Goal: Task Accomplishment & Management: Manage account settings

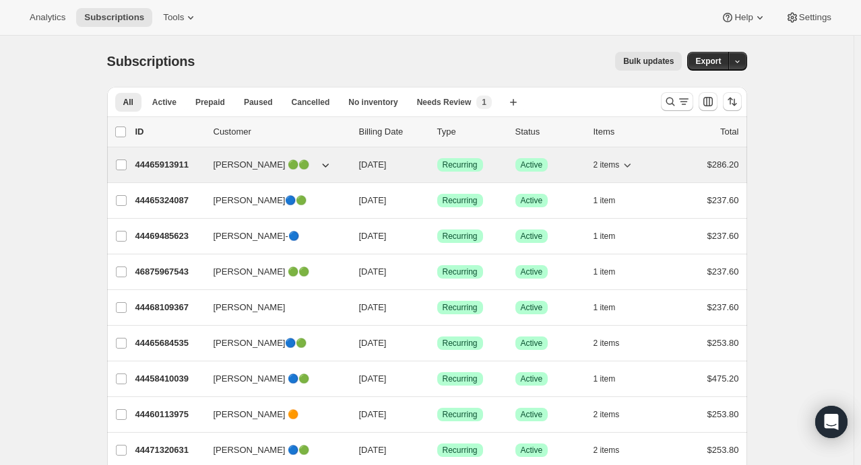
click at [630, 168] on icon "button" at bounding box center [626, 164] width 13 height 13
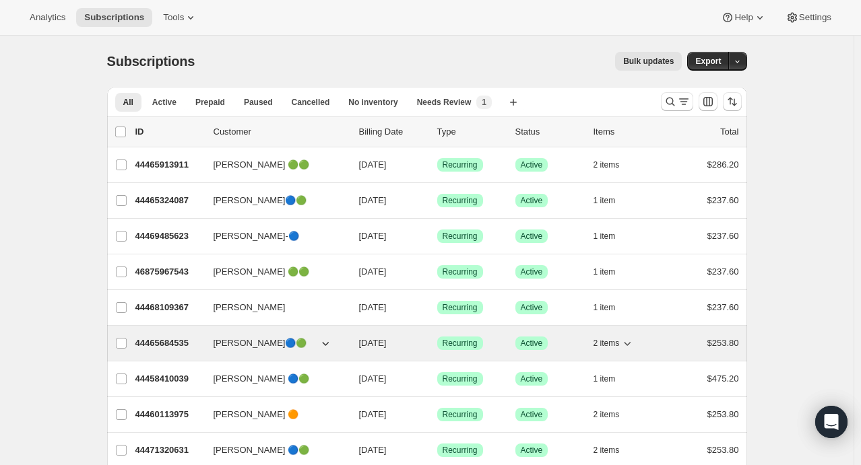
click at [631, 343] on icon "button" at bounding box center [627, 344] width 7 height 4
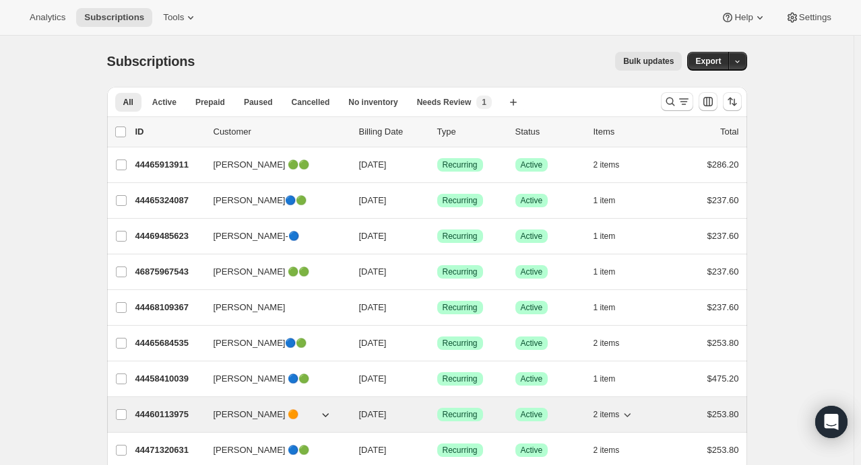
click at [625, 416] on icon "button" at bounding box center [626, 414] width 13 height 13
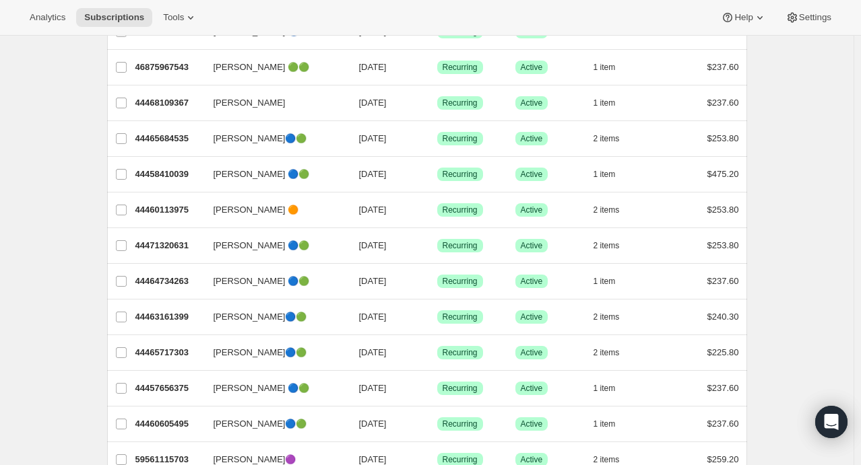
scroll to position [207, 0]
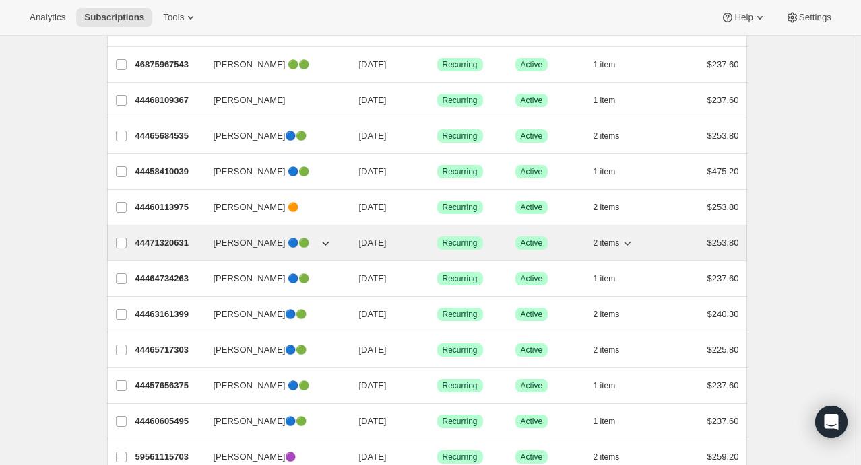
click at [633, 244] on icon "button" at bounding box center [626, 242] width 13 height 13
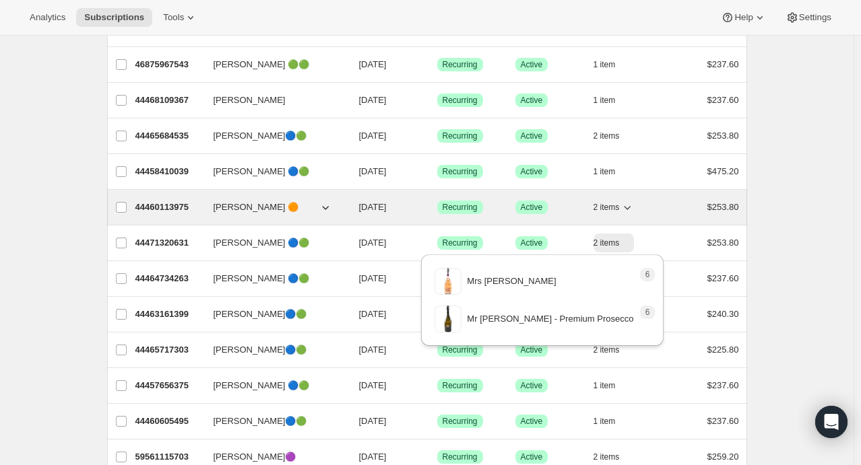
click at [630, 210] on icon "button" at bounding box center [626, 207] width 13 height 13
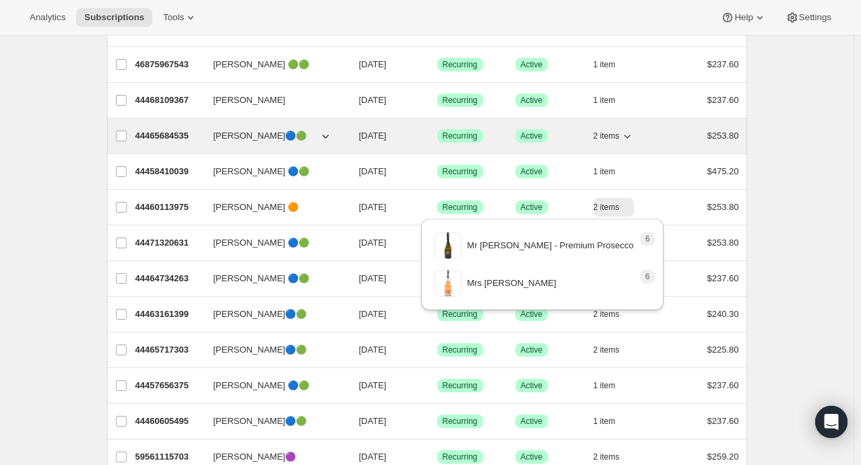
click at [628, 137] on icon "button" at bounding box center [626, 135] width 13 height 13
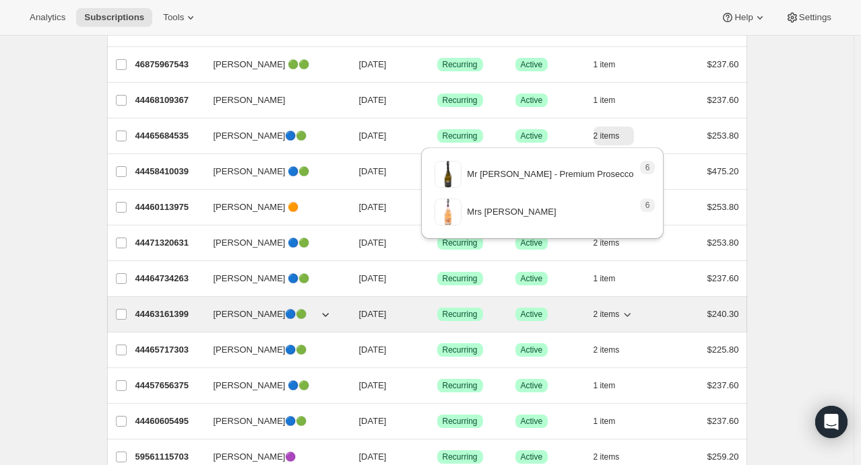
click at [629, 313] on icon "button" at bounding box center [627, 315] width 7 height 4
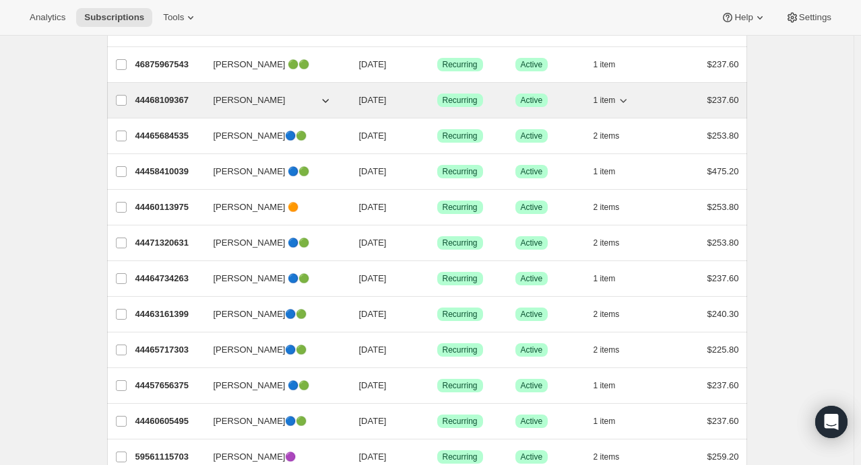
click at [627, 99] on icon "button" at bounding box center [623, 101] width 7 height 4
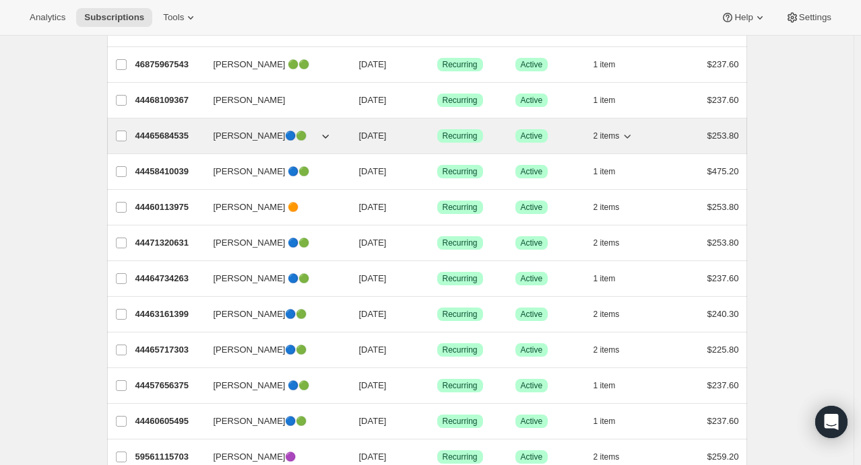
click at [631, 135] on icon "button" at bounding box center [627, 137] width 7 height 4
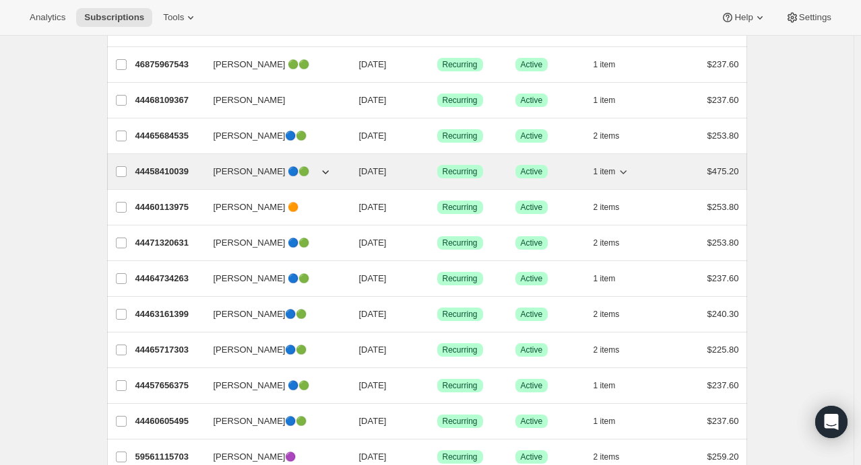
click at [622, 174] on icon "button" at bounding box center [622, 171] width 13 height 13
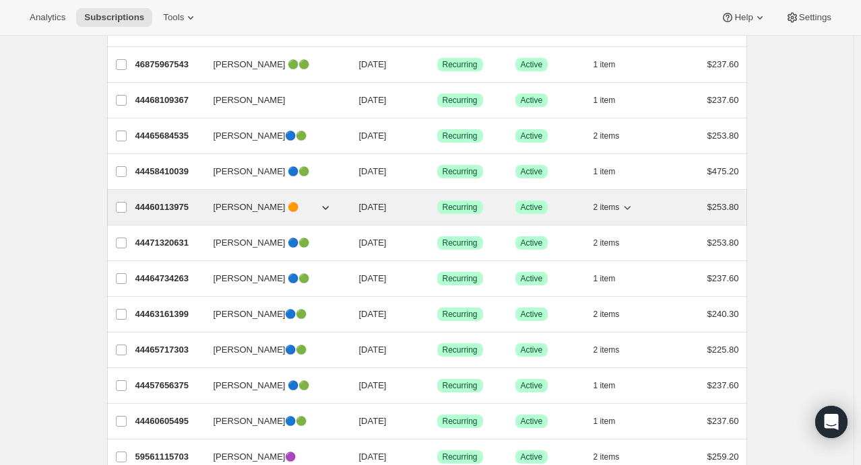
click at [632, 207] on icon "button" at bounding box center [626, 207] width 13 height 13
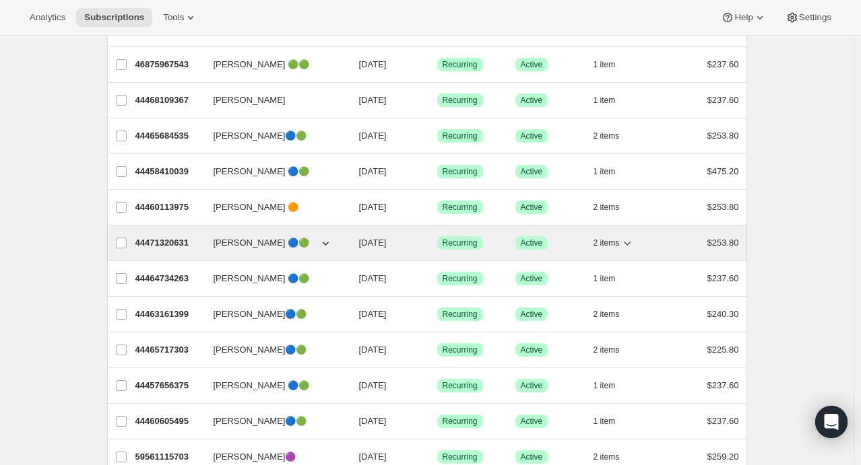
click at [629, 241] on icon "button" at bounding box center [626, 242] width 13 height 13
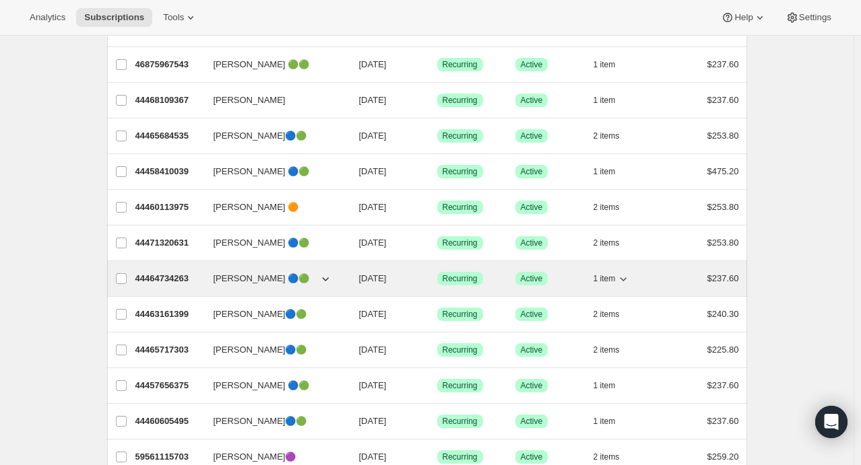
click at [625, 278] on icon "button" at bounding box center [622, 278] width 13 height 13
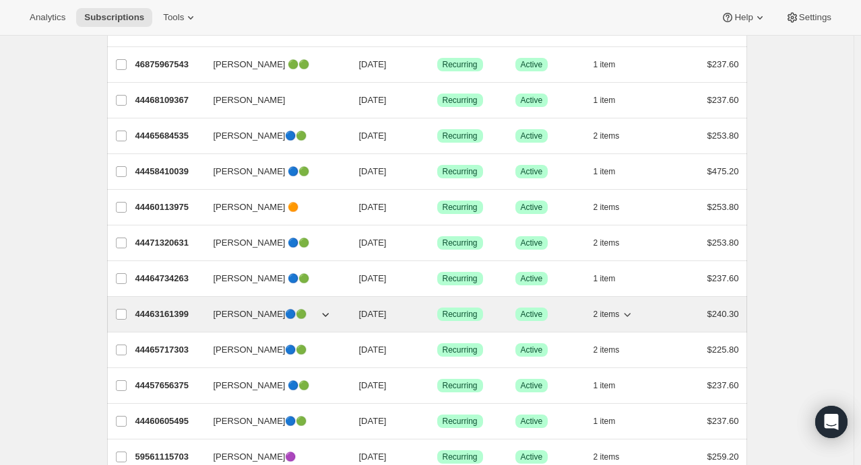
click at [631, 313] on icon "button" at bounding box center [627, 315] width 7 height 4
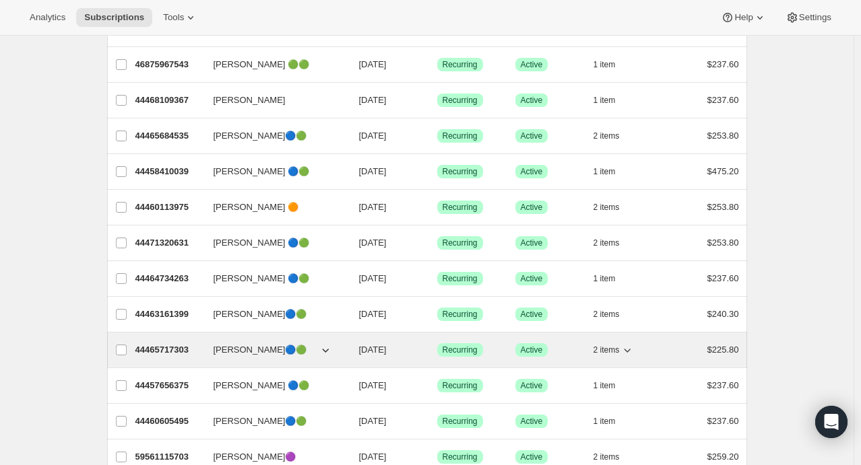
click at [630, 350] on icon "button" at bounding box center [627, 351] width 7 height 4
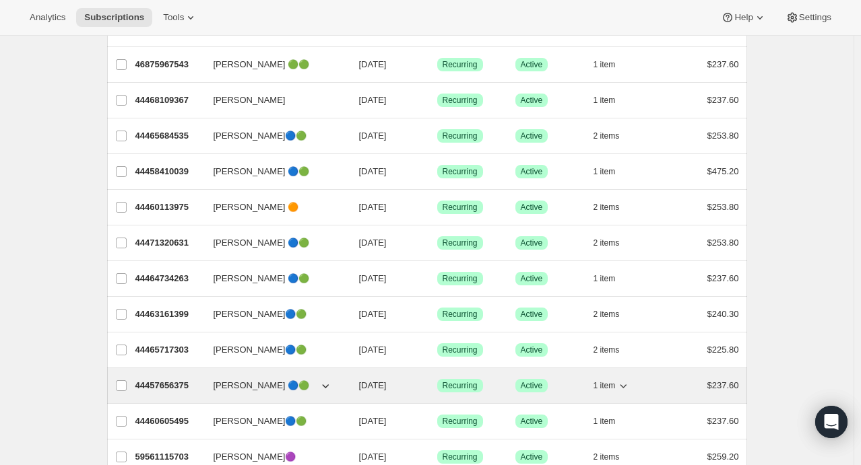
click at [628, 386] on icon "button" at bounding box center [622, 385] width 13 height 13
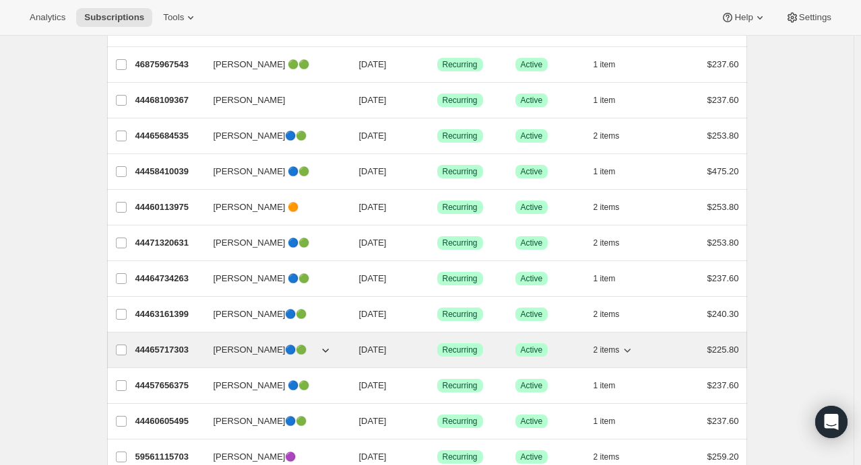
click at [632, 349] on icon "button" at bounding box center [626, 350] width 13 height 13
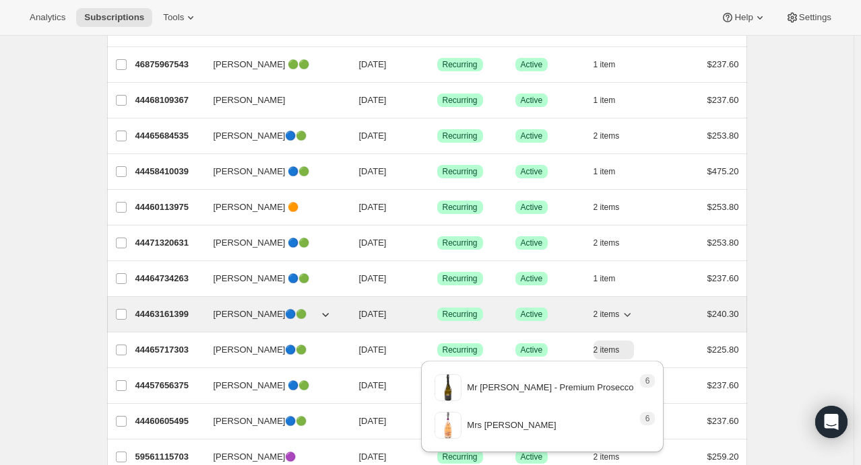
click at [631, 313] on icon "button" at bounding box center [627, 315] width 7 height 4
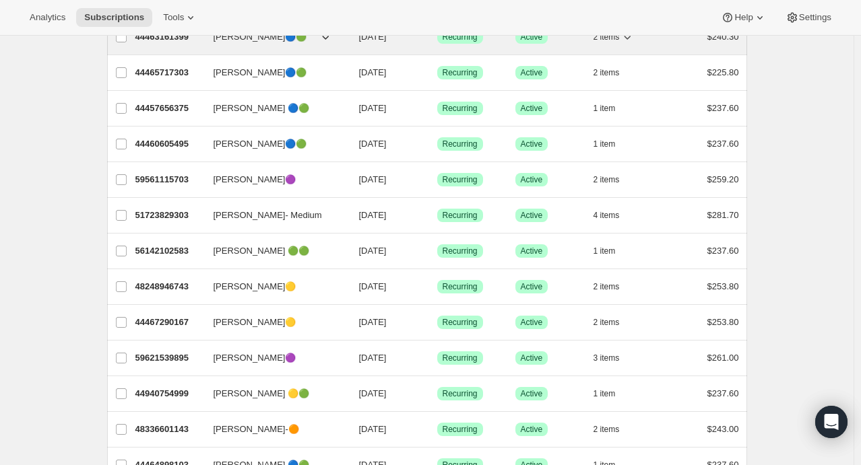
scroll to position [481, 0]
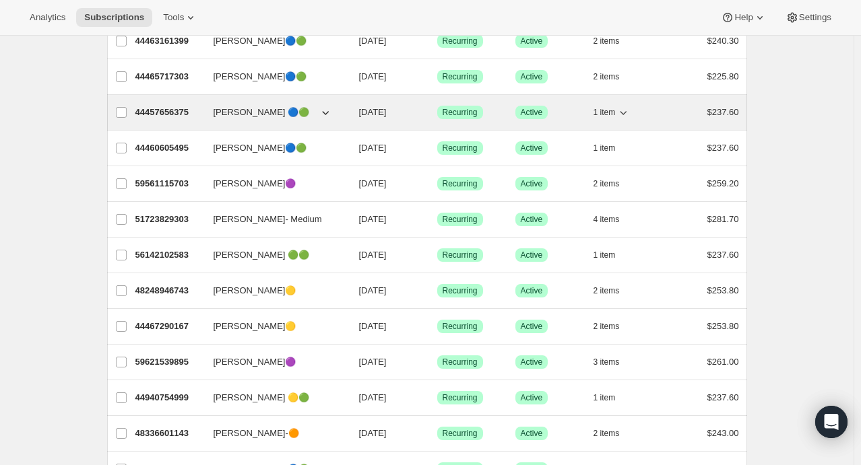
click at [628, 110] on icon "button" at bounding box center [622, 112] width 13 height 13
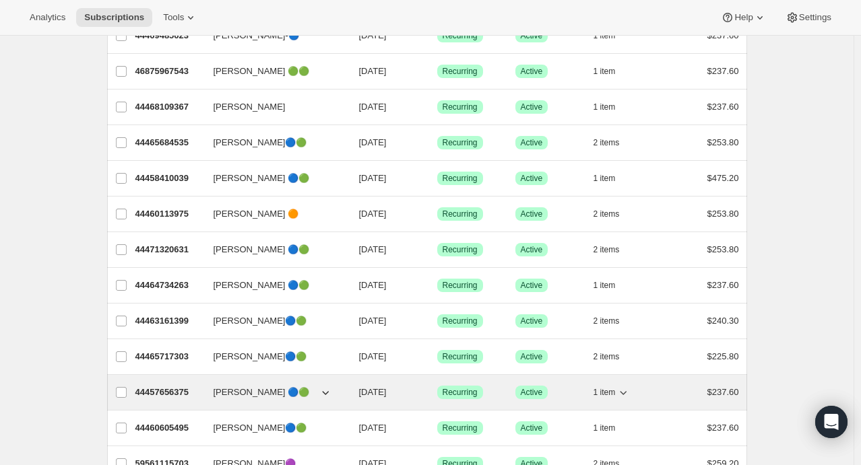
scroll to position [0, 0]
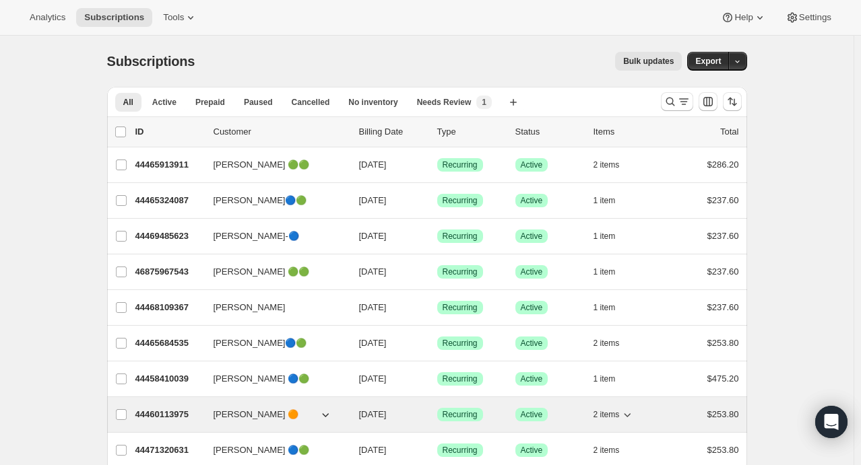
click at [629, 420] on button "2 items" at bounding box center [613, 414] width 41 height 19
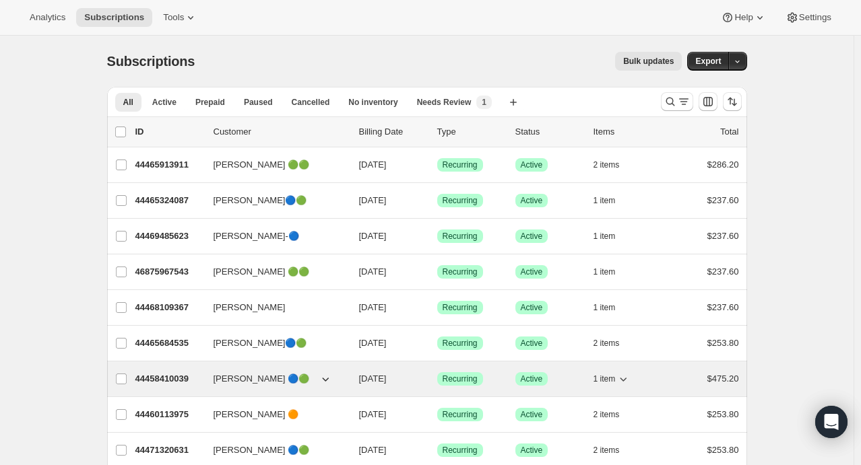
click at [623, 377] on icon "button" at bounding box center [622, 378] width 13 height 13
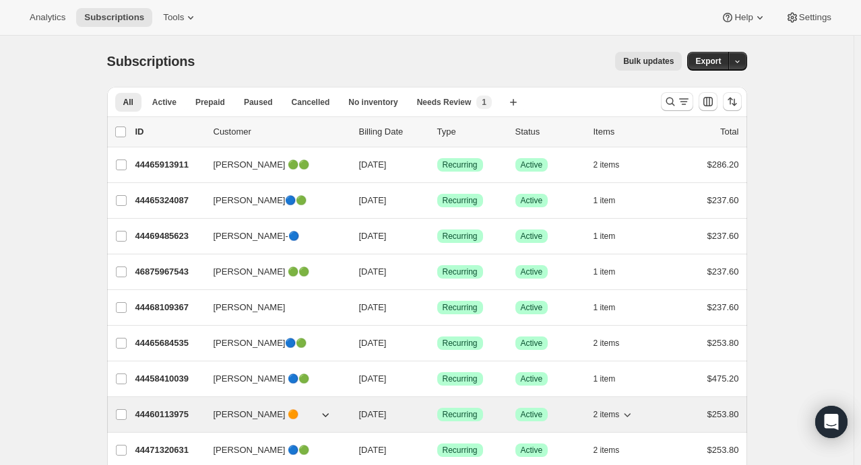
click at [632, 417] on icon "button" at bounding box center [626, 414] width 13 height 13
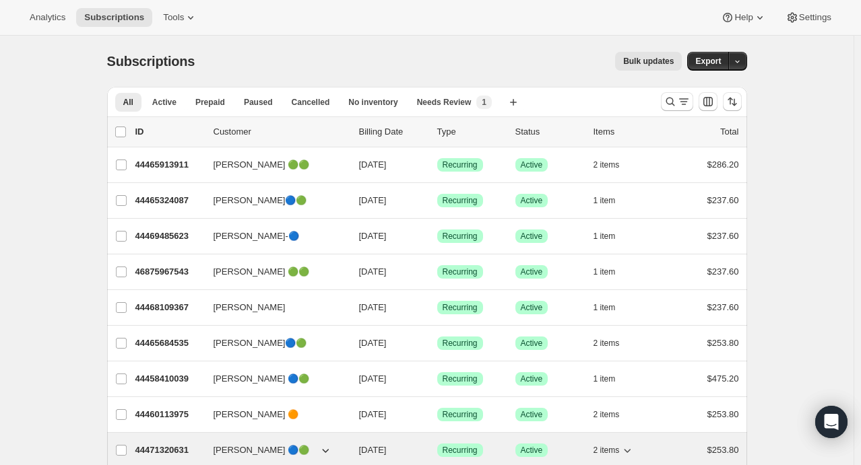
click at [630, 452] on icon "button" at bounding box center [626, 450] width 13 height 13
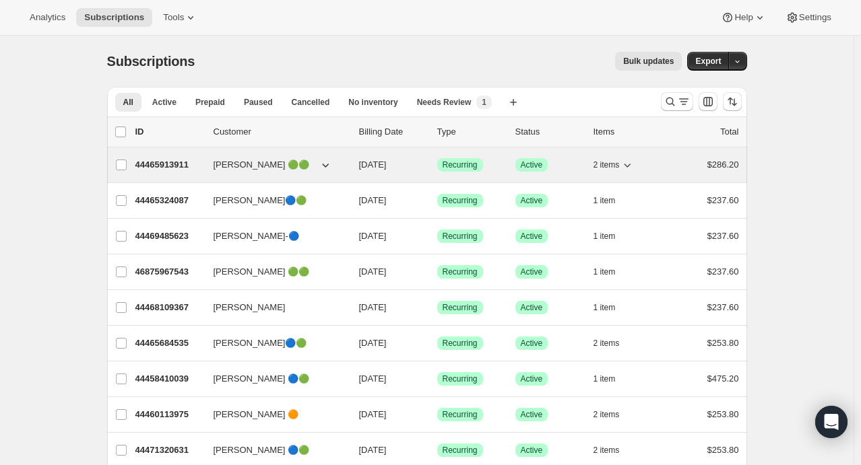
click at [632, 166] on icon "button" at bounding box center [626, 164] width 13 height 13
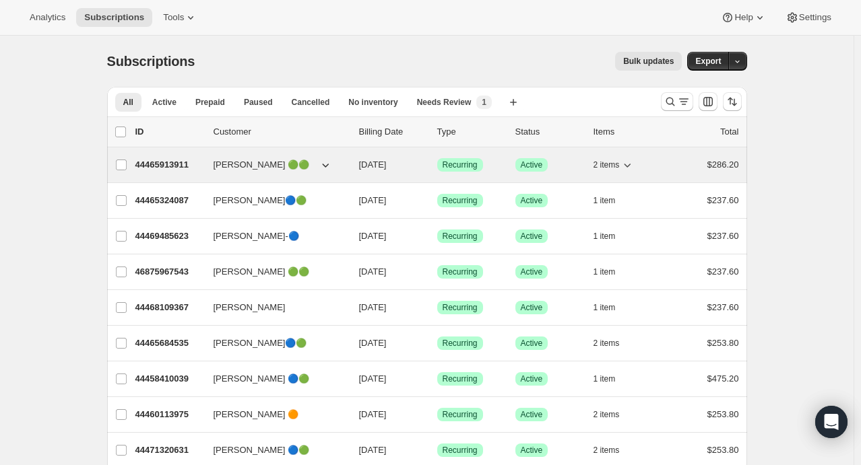
click at [628, 167] on icon "button" at bounding box center [626, 164] width 13 height 13
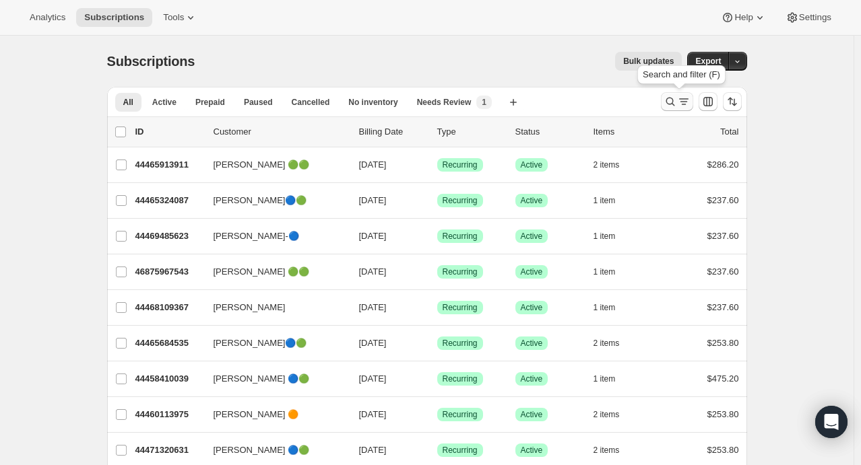
click at [687, 102] on icon "Search and filter results" at bounding box center [683, 101] width 13 height 13
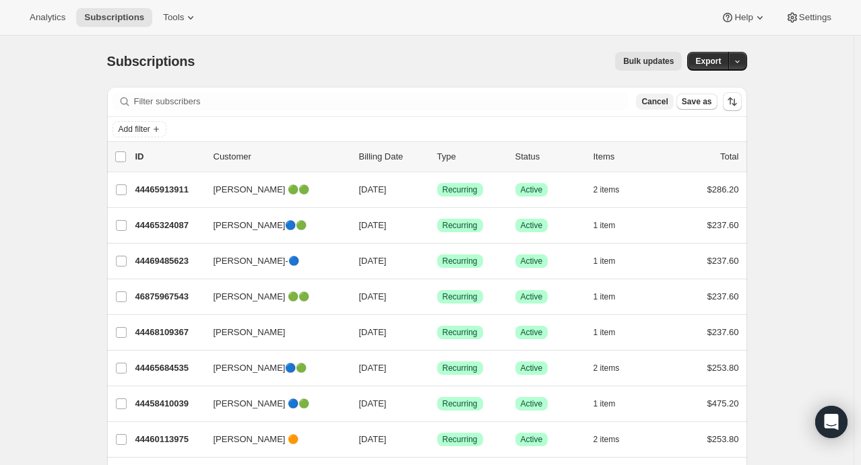
click at [667, 102] on span "Cancel" at bounding box center [654, 101] width 26 height 11
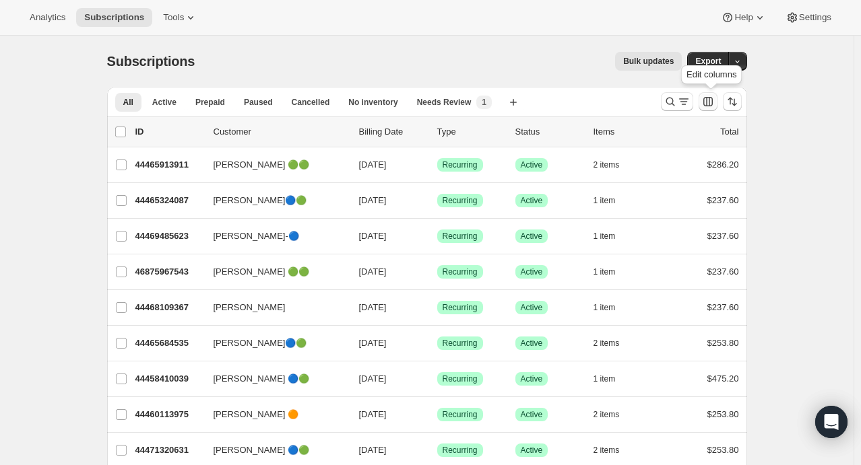
click at [709, 107] on icon "Customize table column order and visibility" at bounding box center [707, 101] width 13 height 13
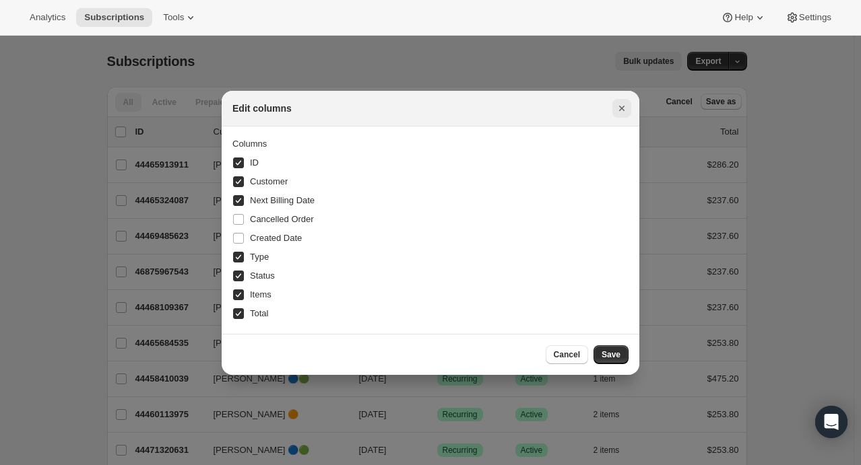
click at [620, 113] on icon "Close" at bounding box center [621, 108] width 13 height 13
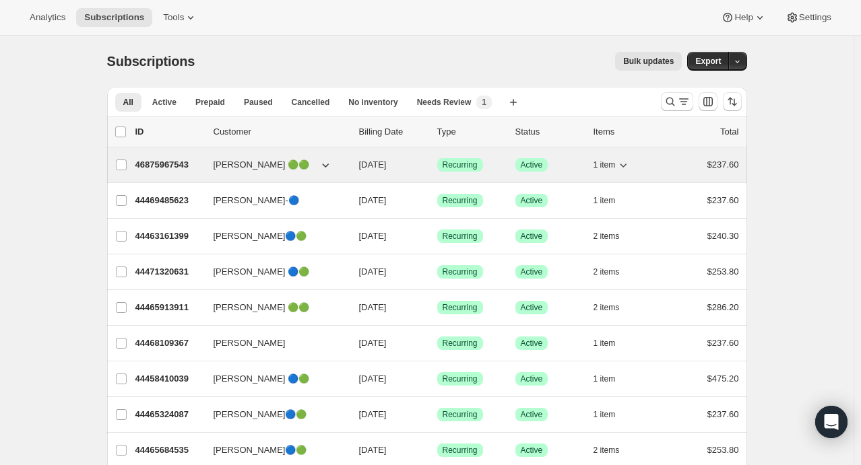
click at [630, 166] on icon "button" at bounding box center [622, 164] width 13 height 13
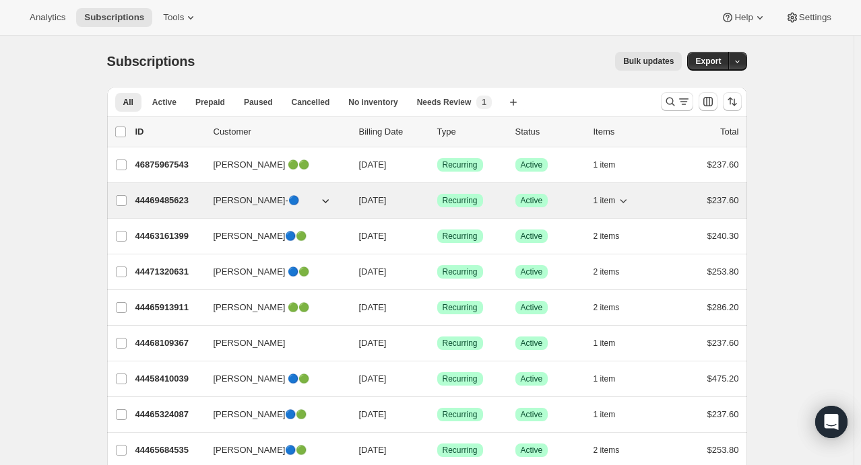
click at [630, 199] on icon "button" at bounding box center [622, 200] width 13 height 13
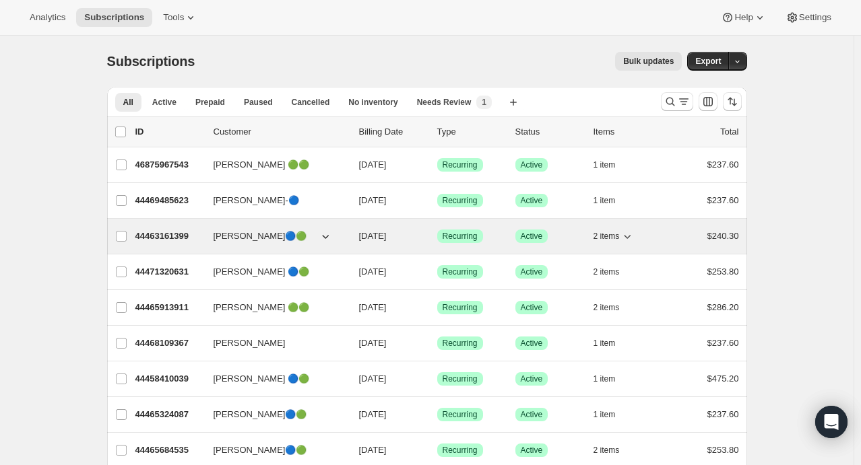
click at [632, 234] on icon "button" at bounding box center [626, 236] width 13 height 13
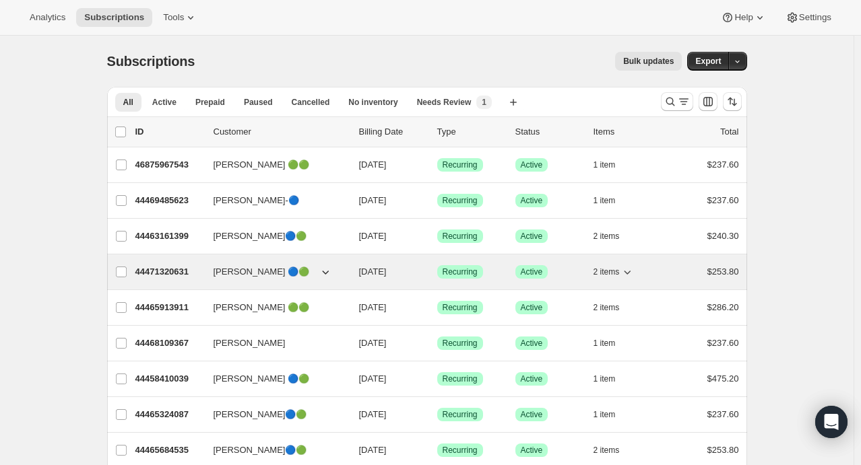
click at [630, 273] on icon "button" at bounding box center [627, 273] width 7 height 4
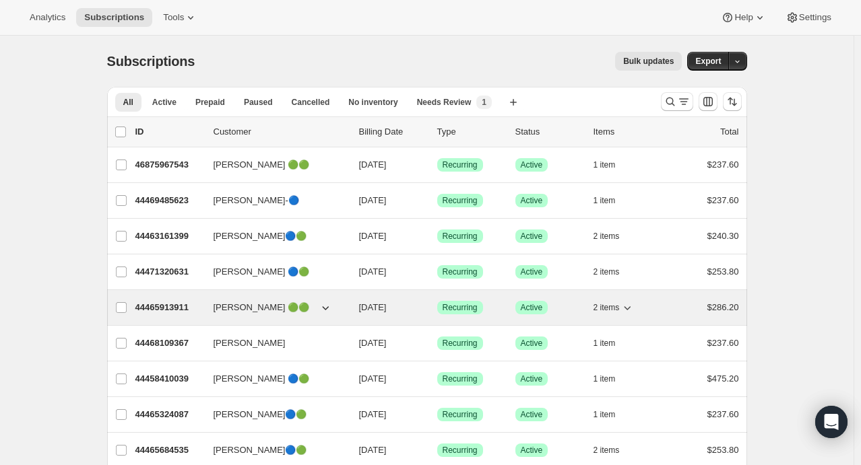
click at [631, 306] on icon "button" at bounding box center [627, 308] width 7 height 4
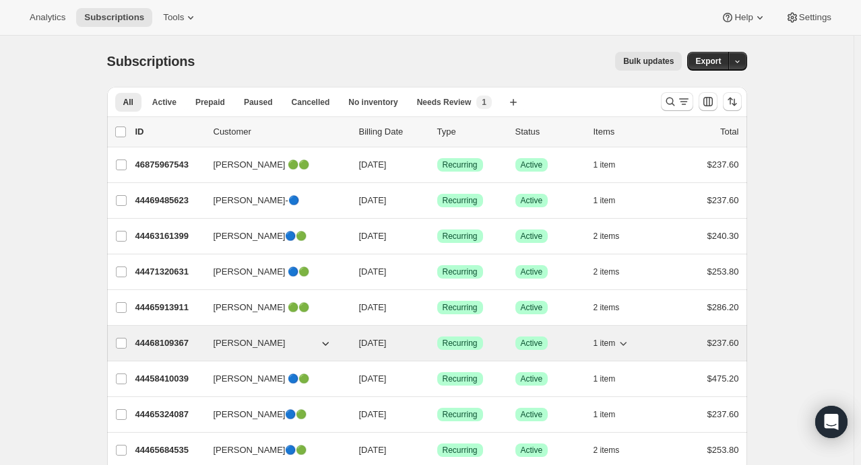
click at [630, 345] on icon "button" at bounding box center [622, 343] width 13 height 13
